Goal: Use online tool/utility

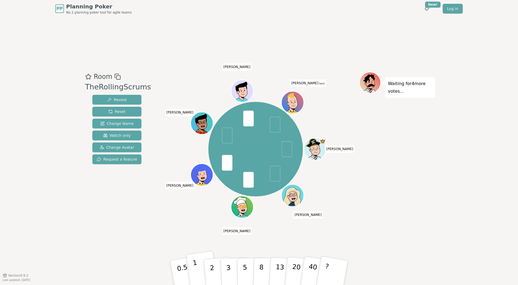
click at [193, 277] on button "1" at bounding box center [202, 273] width 32 height 44
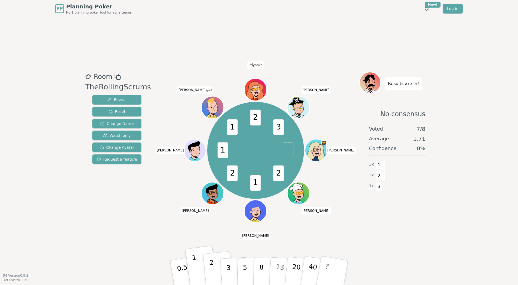
click at [210, 264] on p "2" at bounding box center [212, 274] width 7 height 30
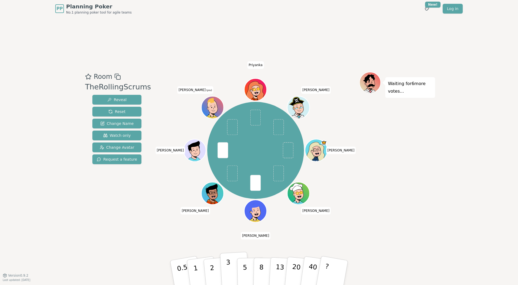
click at [230, 263] on button "3" at bounding box center [235, 273] width 30 height 42
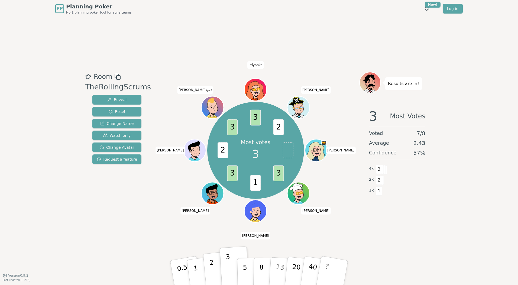
click at [211, 266] on p "2" at bounding box center [212, 274] width 7 height 30
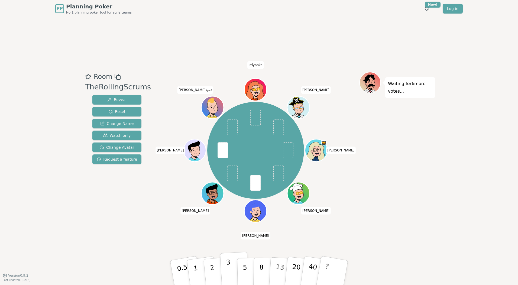
click at [228, 271] on p "3" at bounding box center [229, 273] width 6 height 30
click at [213, 269] on p "2" at bounding box center [212, 274] width 7 height 30
click at [211, 276] on p "2" at bounding box center [212, 274] width 7 height 30
click at [197, 271] on p "1" at bounding box center [196, 274] width 8 height 30
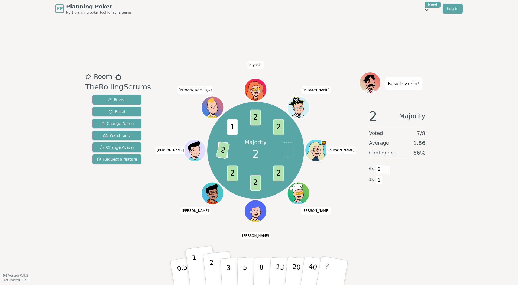
click at [212, 268] on p "2" at bounding box center [212, 274] width 7 height 30
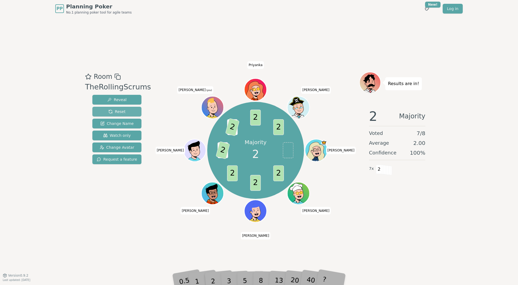
click at [115, 112] on span "Reset" at bounding box center [116, 111] width 17 height 5
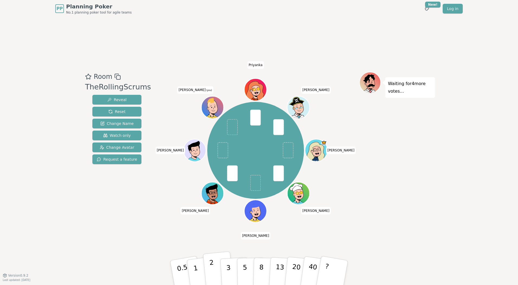
click at [214, 265] on button "2" at bounding box center [218, 272] width 31 height 43
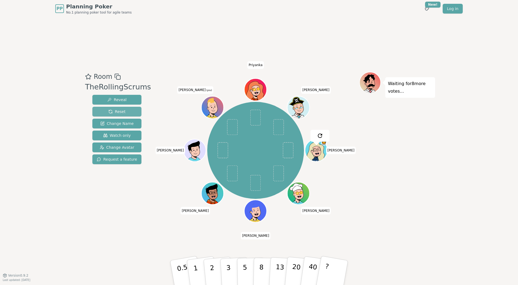
click at [116, 111] on span "Reset" at bounding box center [116, 111] width 17 height 5
click at [213, 271] on p "2" at bounding box center [212, 274] width 7 height 30
click at [217, 270] on button "2" at bounding box center [218, 272] width 31 height 43
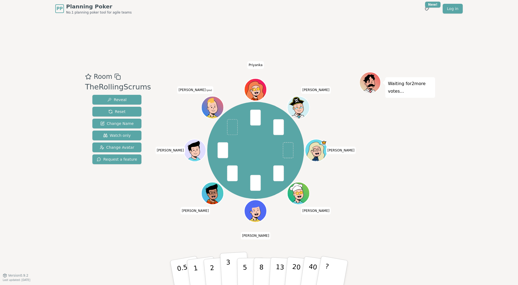
click at [231, 268] on button "3" at bounding box center [235, 273] width 30 height 42
